Goal: Navigation & Orientation: Understand site structure

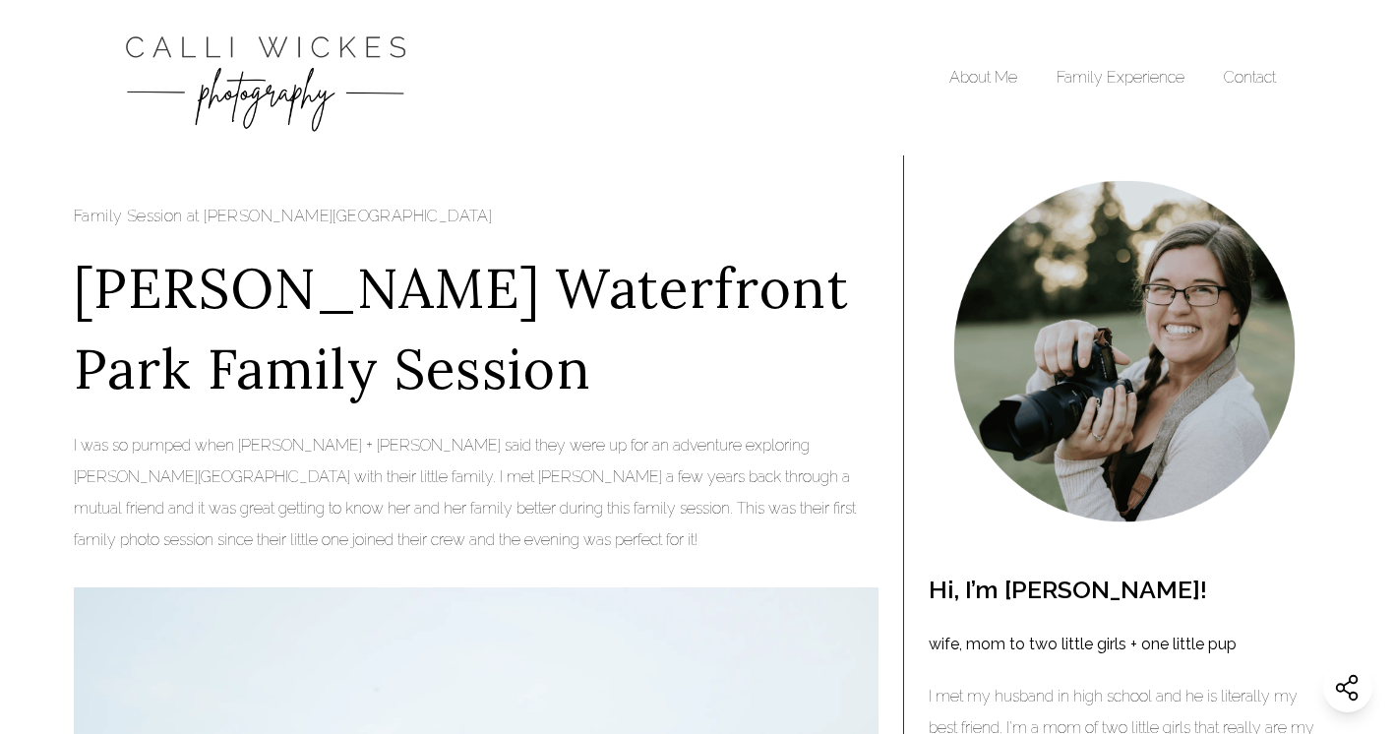
click at [291, 15] on div "About Me Family Experience Contact" at bounding box center [697, 78] width 1158 height 136
click at [289, 59] on img "Calli Wickes Photography Home Page" at bounding box center [265, 78] width 295 height 116
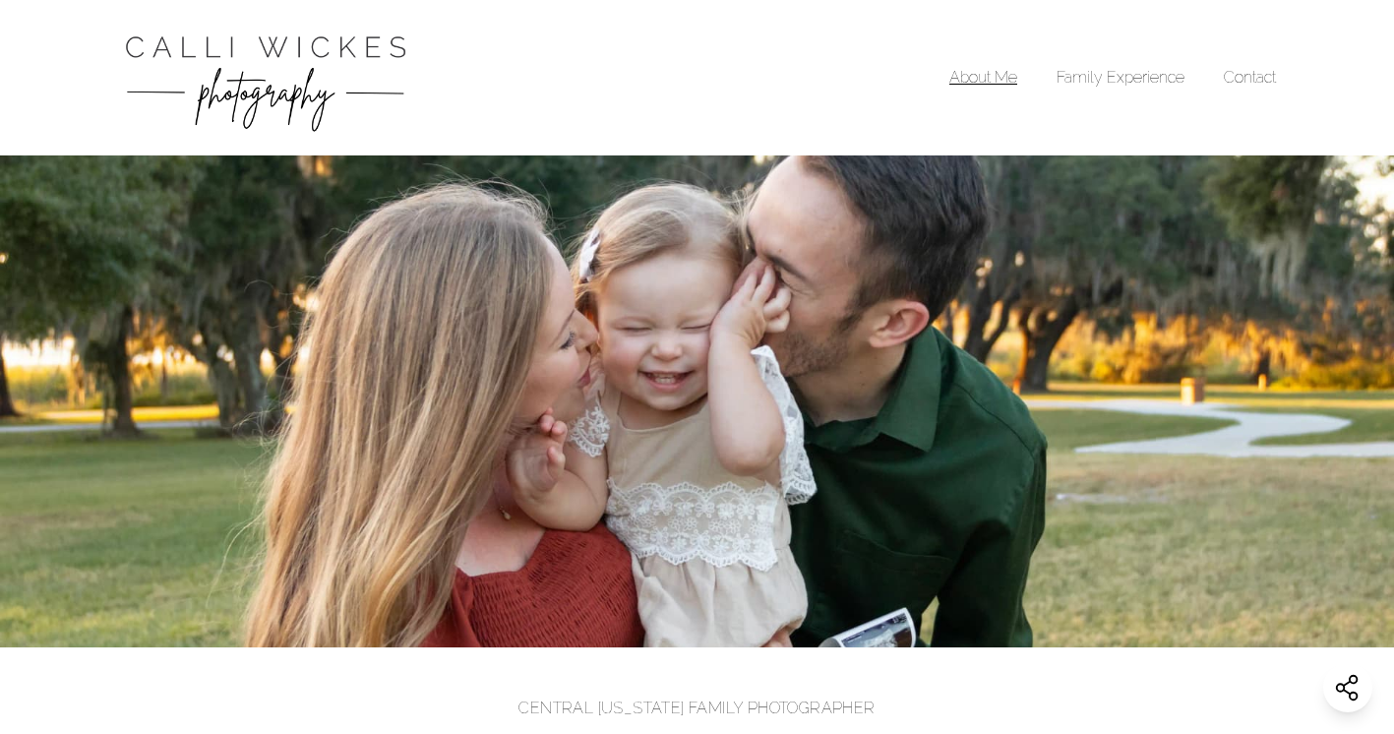
click at [1009, 74] on link "About Me" at bounding box center [983, 77] width 68 height 19
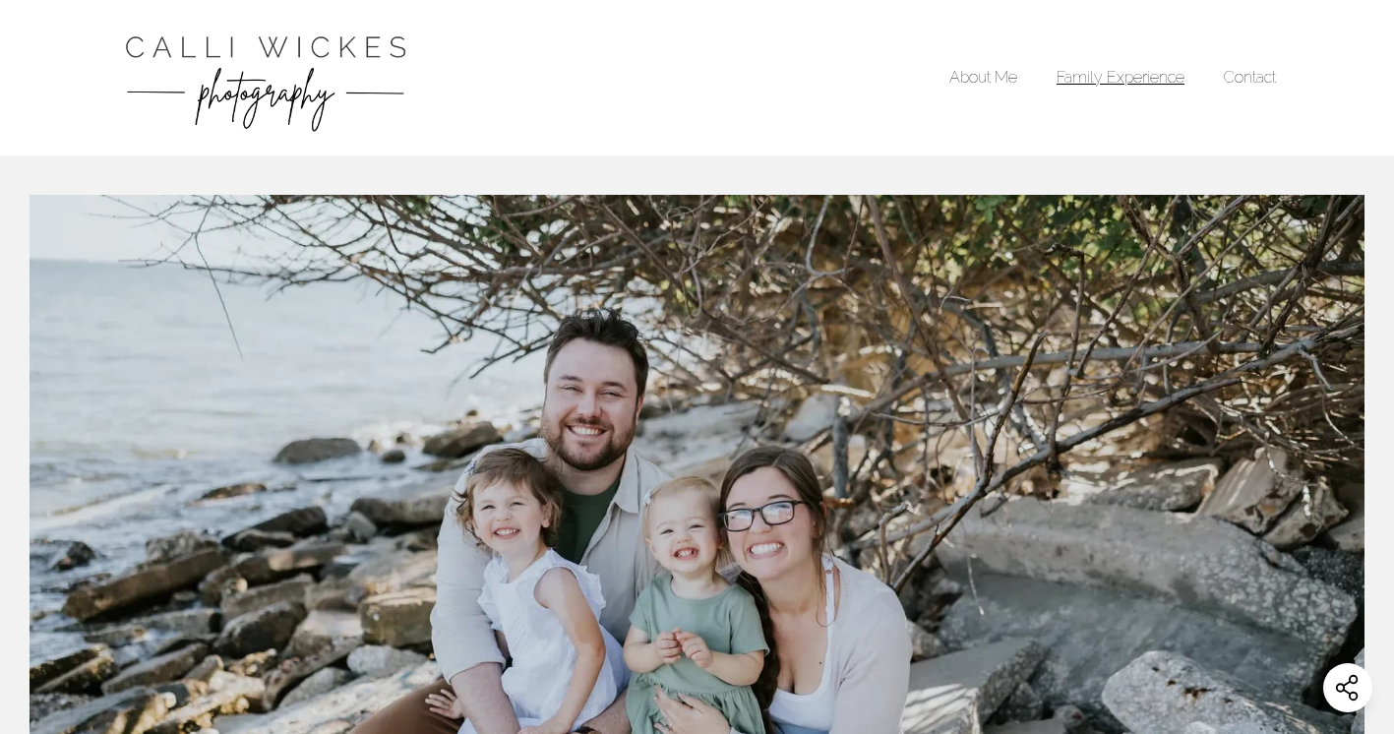
click at [1093, 85] on link "Family Experience" at bounding box center [1120, 77] width 128 height 19
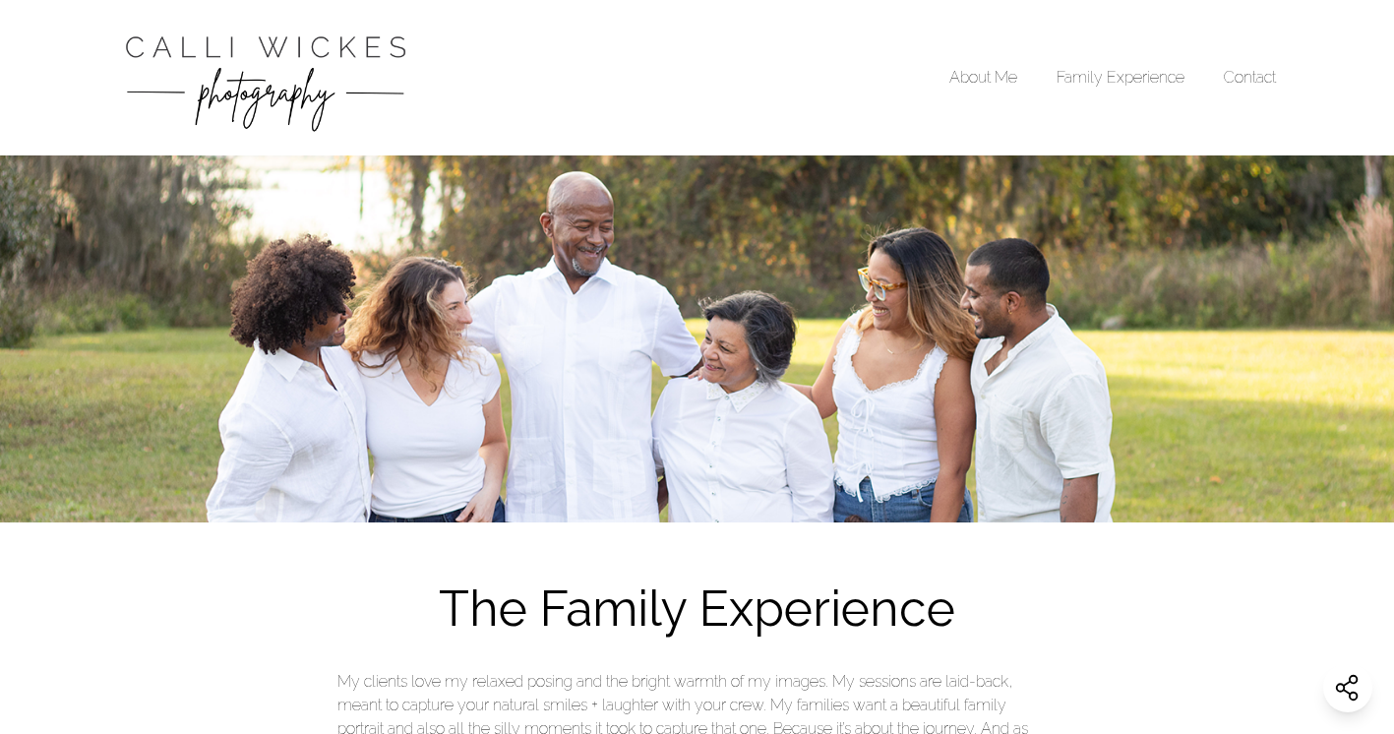
click at [1244, 88] on li "Contact" at bounding box center [1250, 78] width 52 height 24
click at [992, 62] on ul "About Me Family Experience Contact" at bounding box center [1112, 78] width 327 height 116
click at [973, 86] on link "About Me" at bounding box center [983, 77] width 68 height 19
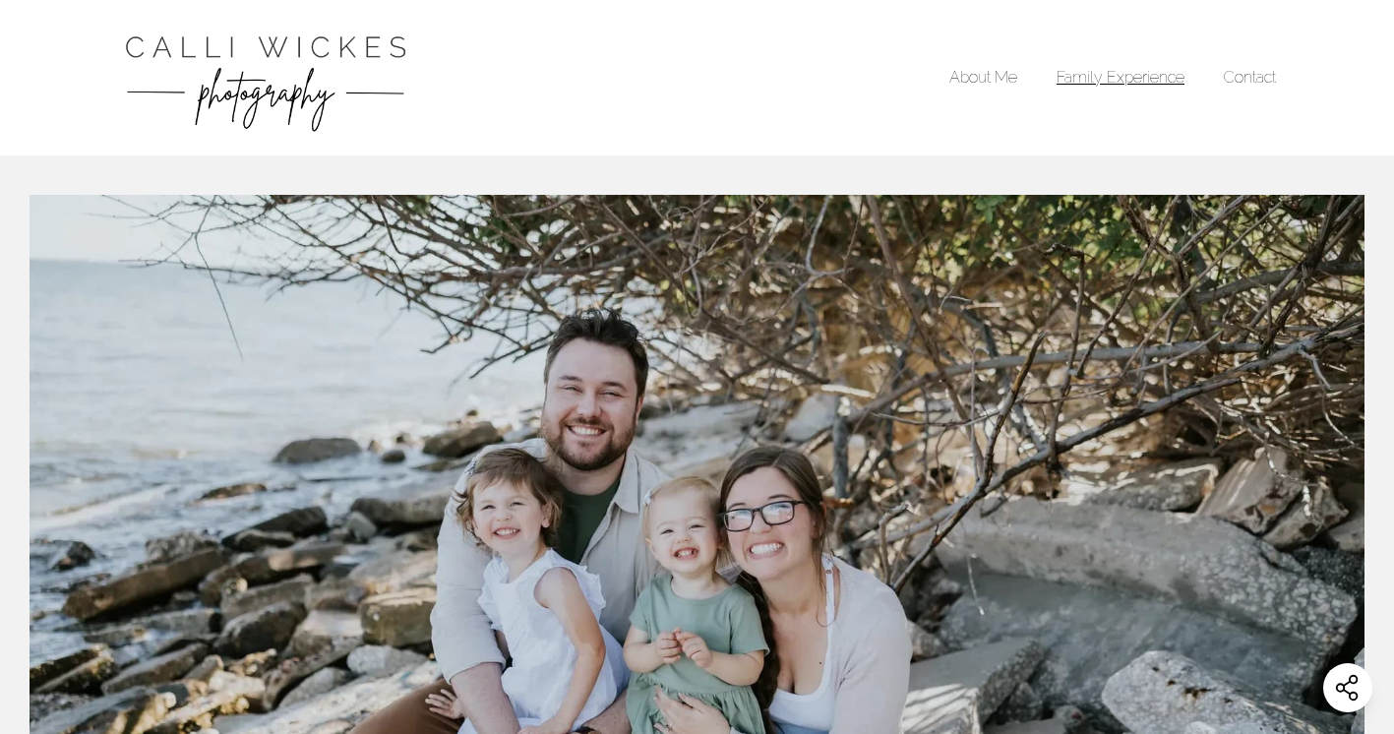
click at [1132, 73] on link "Family Experience" at bounding box center [1120, 77] width 128 height 19
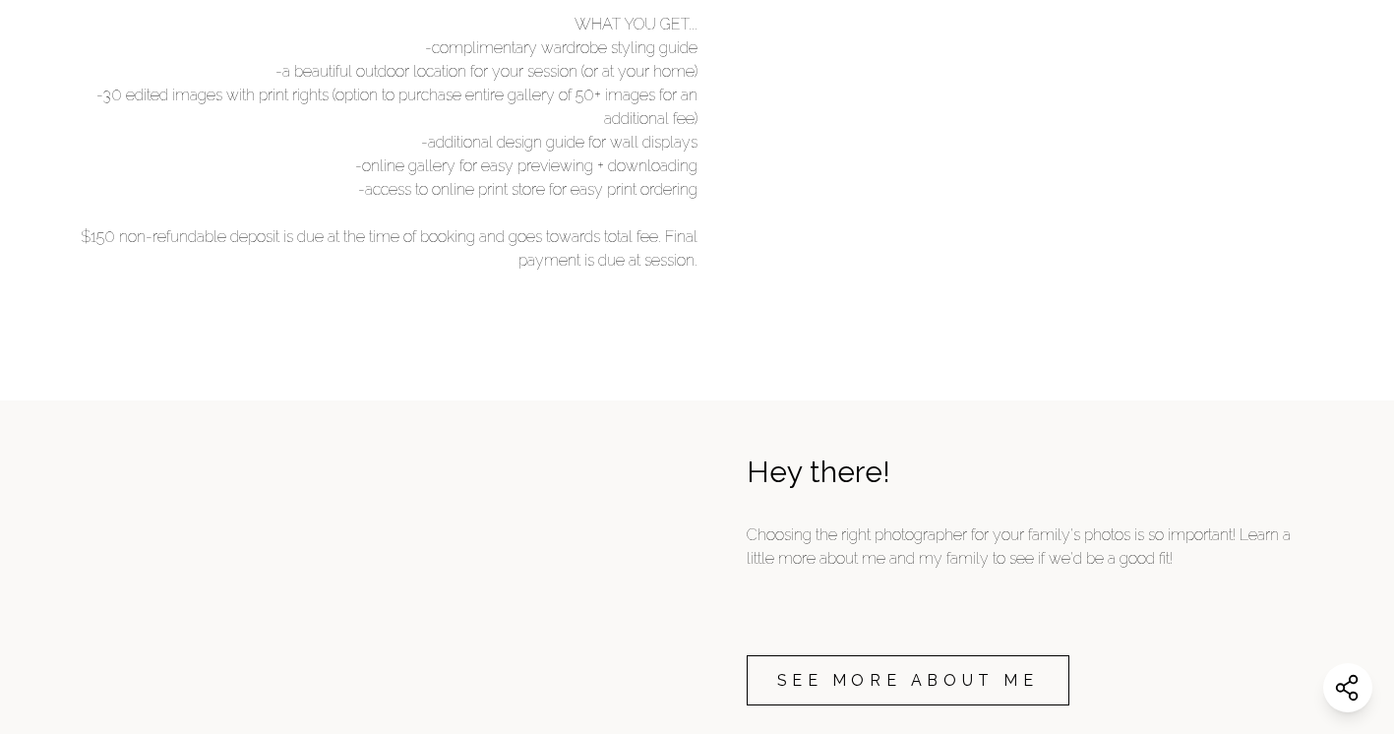
scroll to position [3017, 0]
